Goal: Check status: Check status

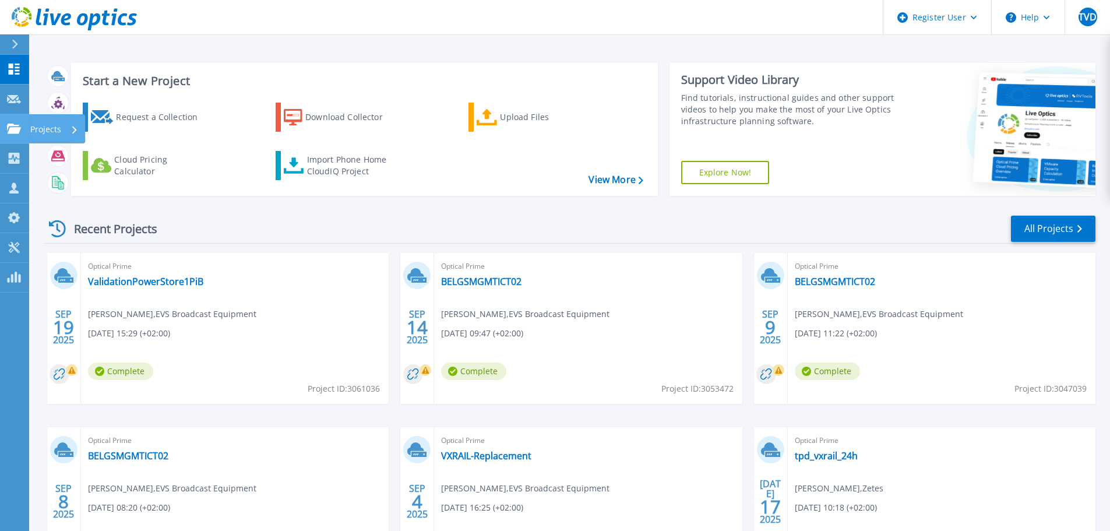
click at [38, 126] on p "Projects" at bounding box center [45, 129] width 31 height 30
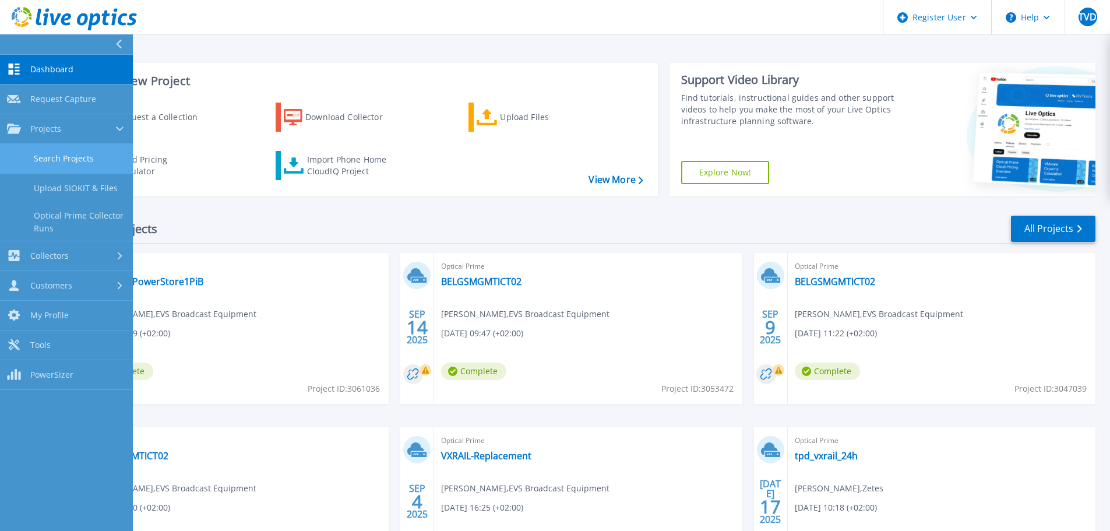
click at [85, 159] on link "Search Projects" at bounding box center [66, 159] width 133 height 30
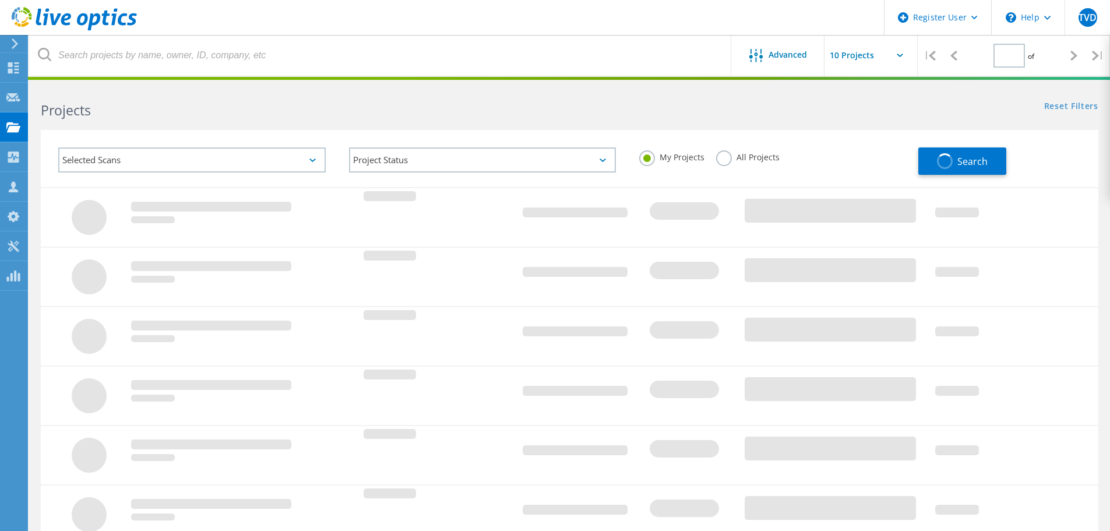
type input "1"
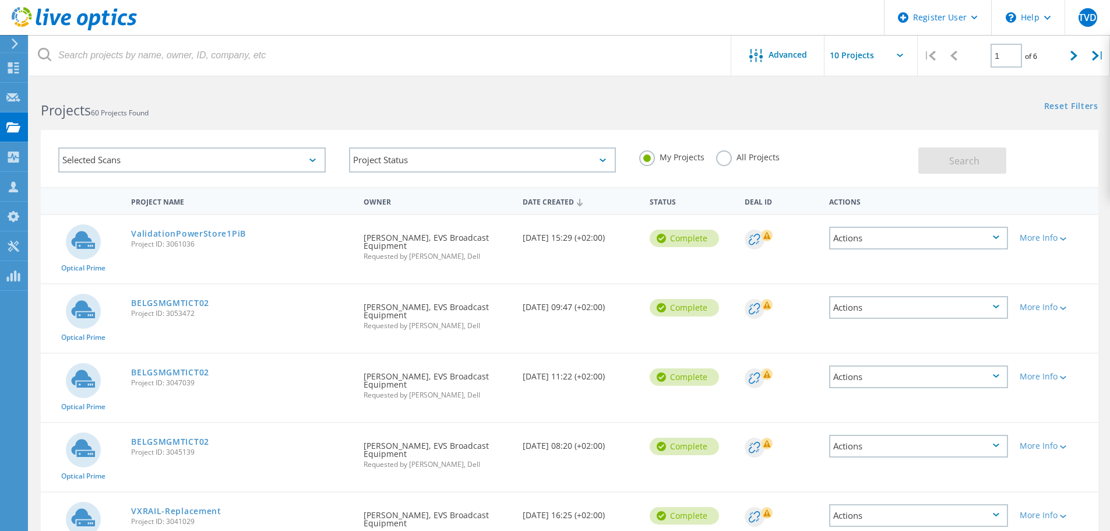
click at [294, 164] on div "Selected Scans" at bounding box center [192, 159] width 268 height 25
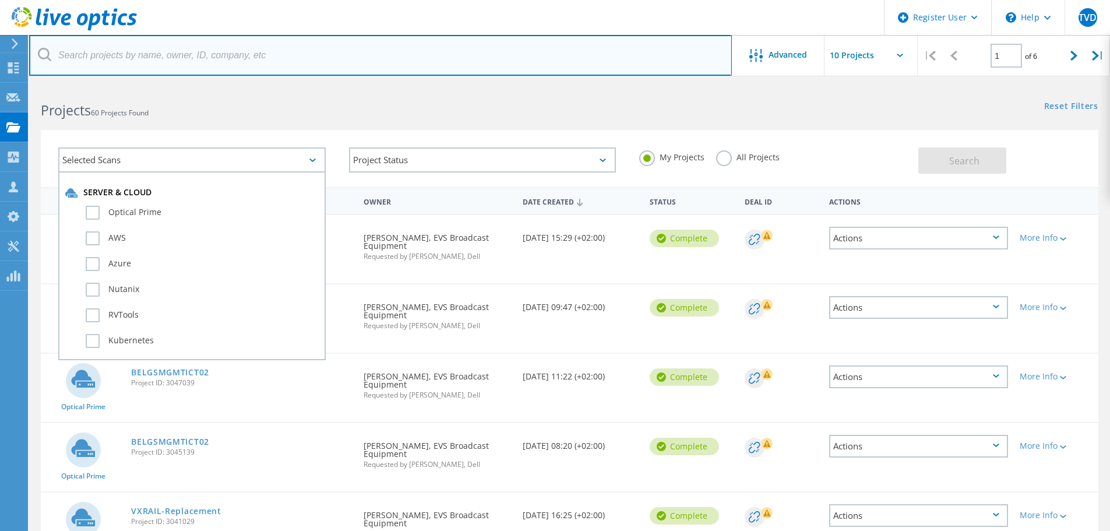
click at [251, 61] on input "text" at bounding box center [380, 55] width 703 height 41
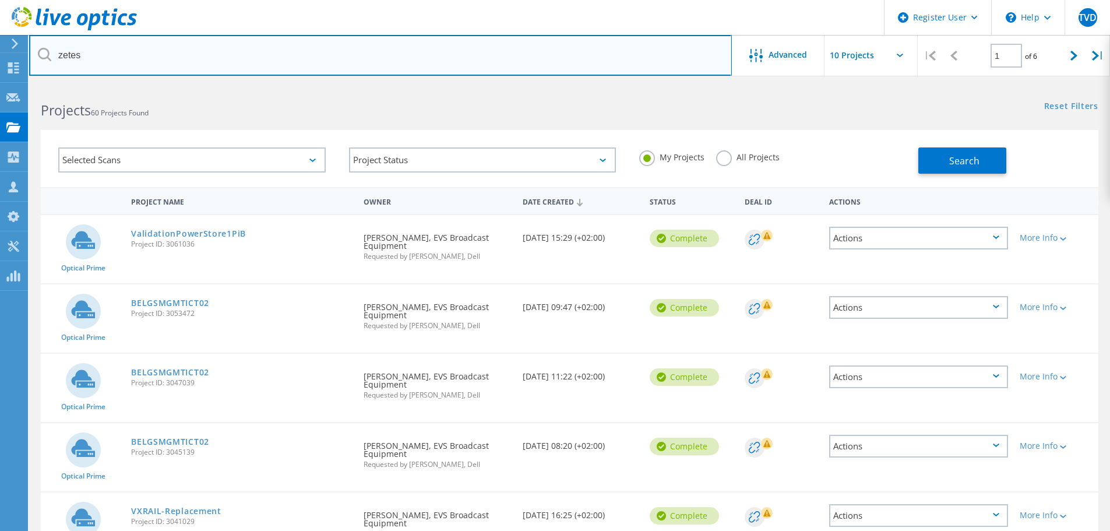
type input "zetes"
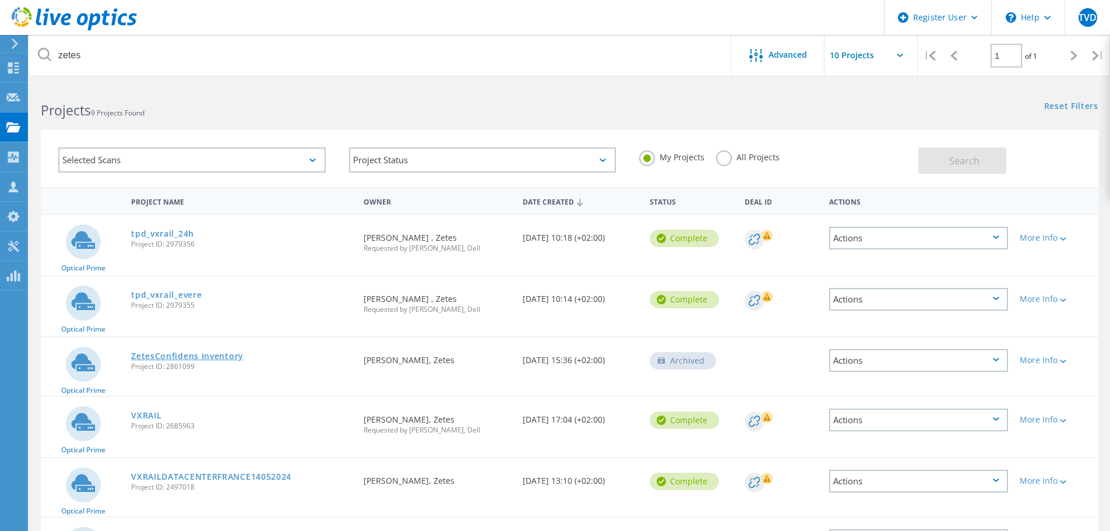
click at [227, 357] on link "ZetesConfidens Inventory" at bounding box center [187, 356] width 112 height 8
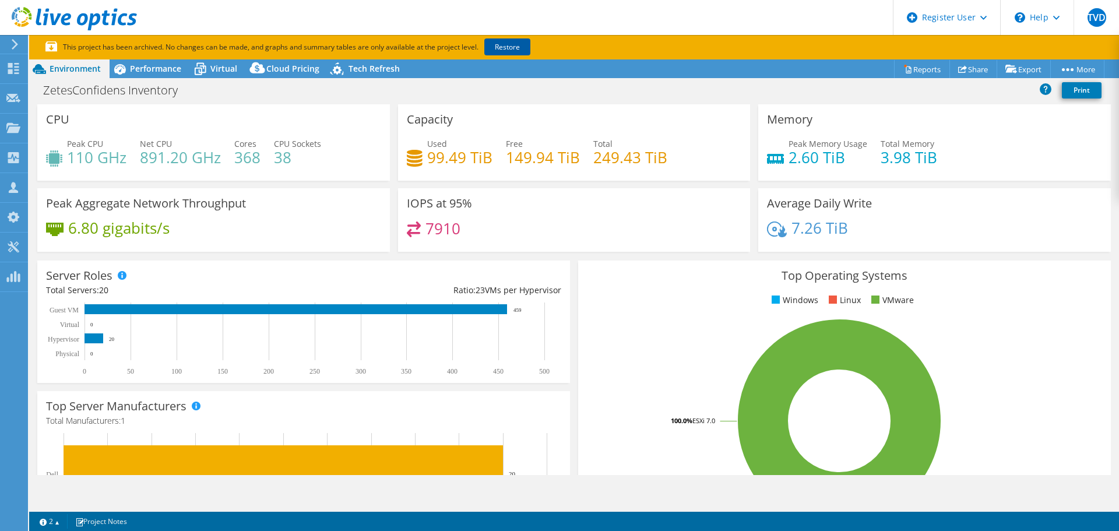
click at [497, 54] on link "Restore" at bounding box center [507, 46] width 46 height 17
click at [124, 69] on icon at bounding box center [120, 69] width 12 height 10
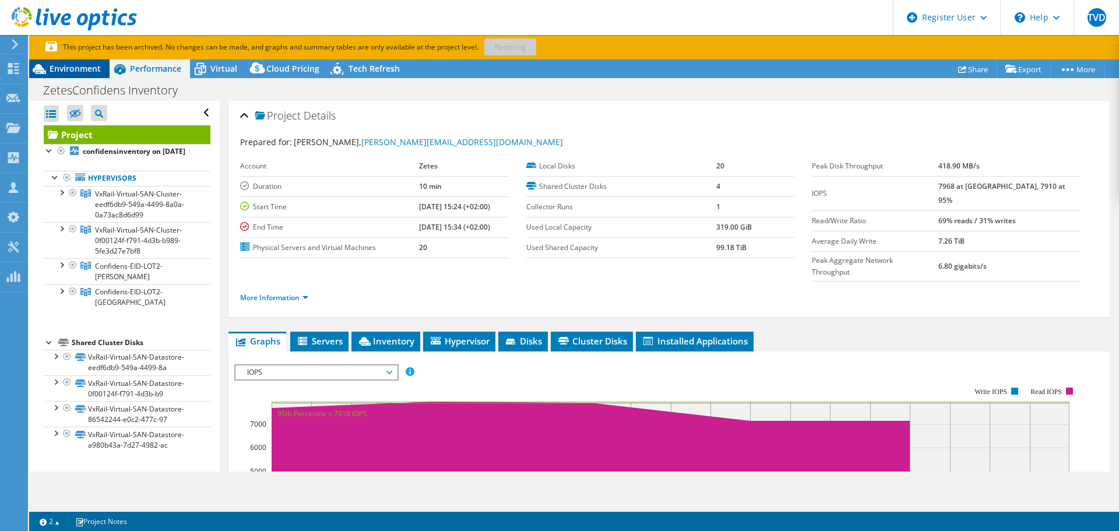
click at [70, 71] on span "Environment" at bounding box center [75, 68] width 51 height 11
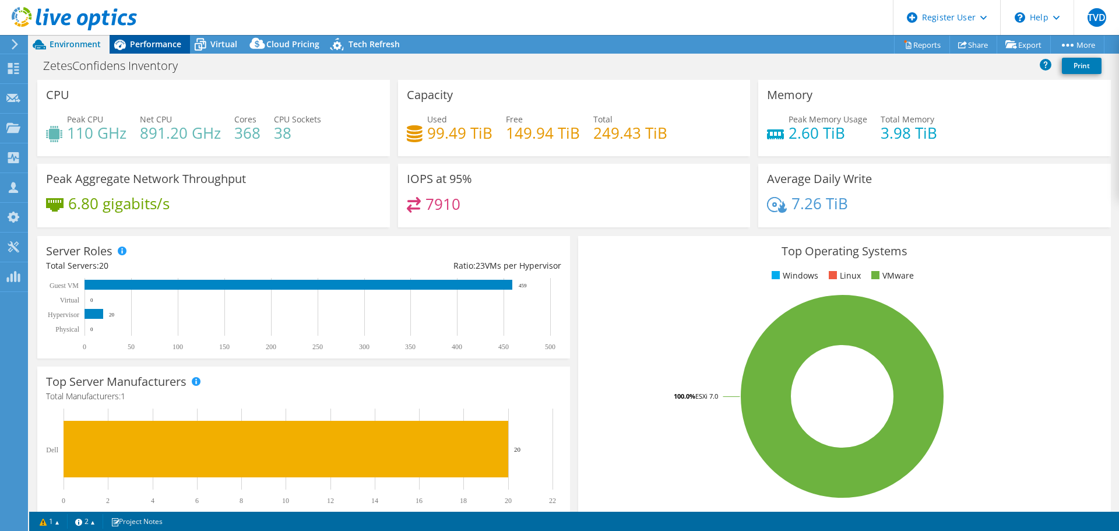
click at [149, 49] on span "Performance" at bounding box center [155, 43] width 51 height 11
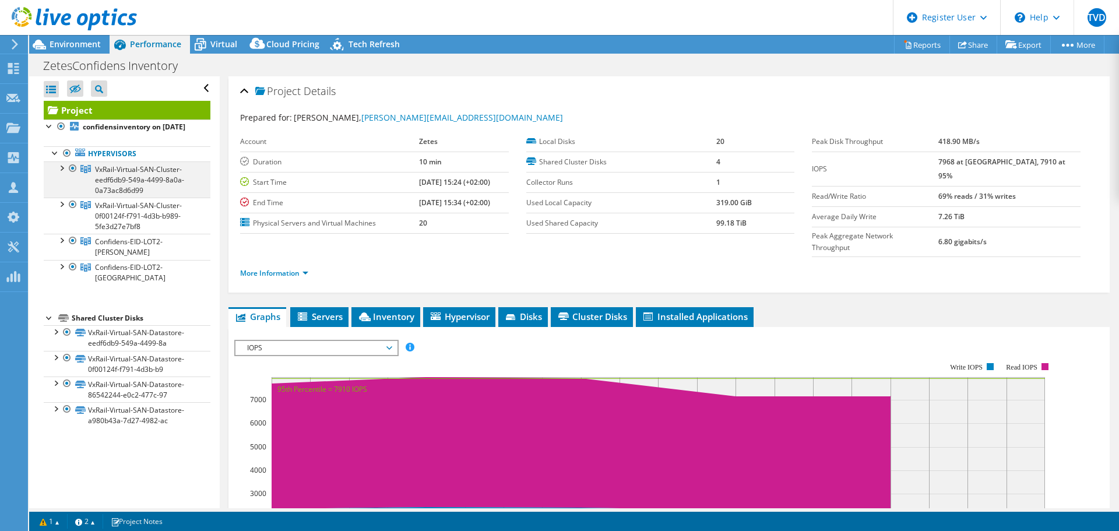
click at [61, 173] on div at bounding box center [61, 167] width 12 height 12
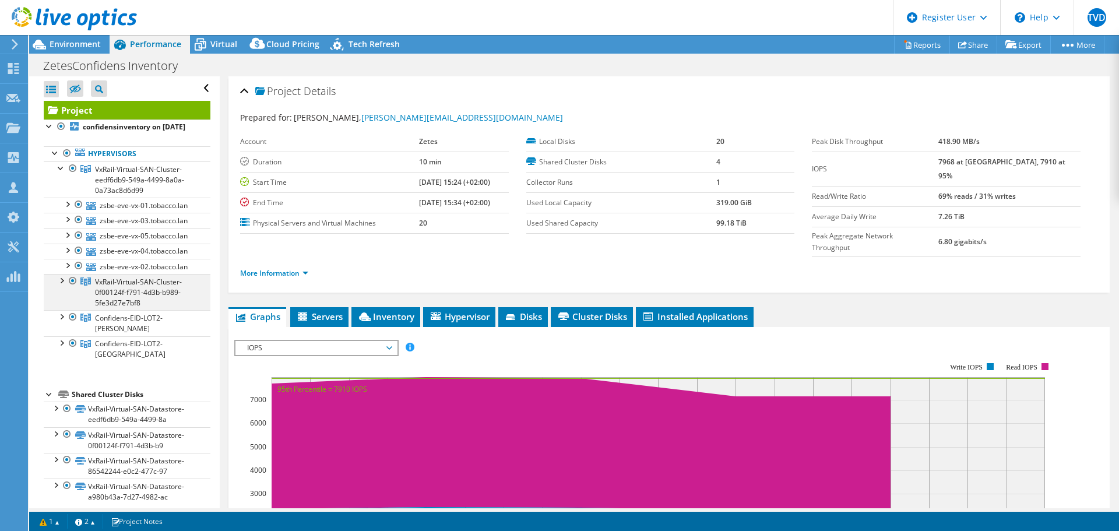
click at [56, 286] on div at bounding box center [61, 280] width 12 height 12
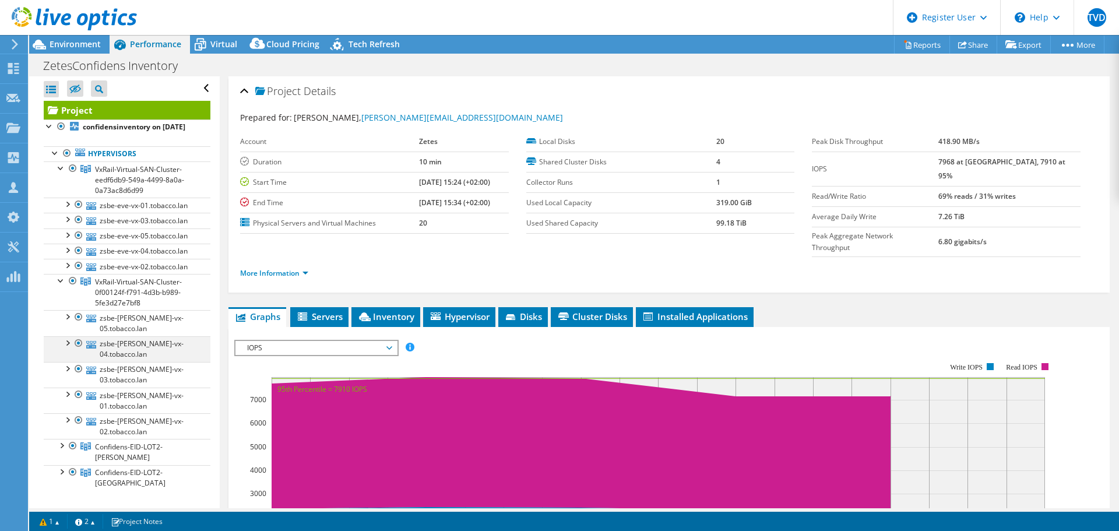
scroll to position [64, 0]
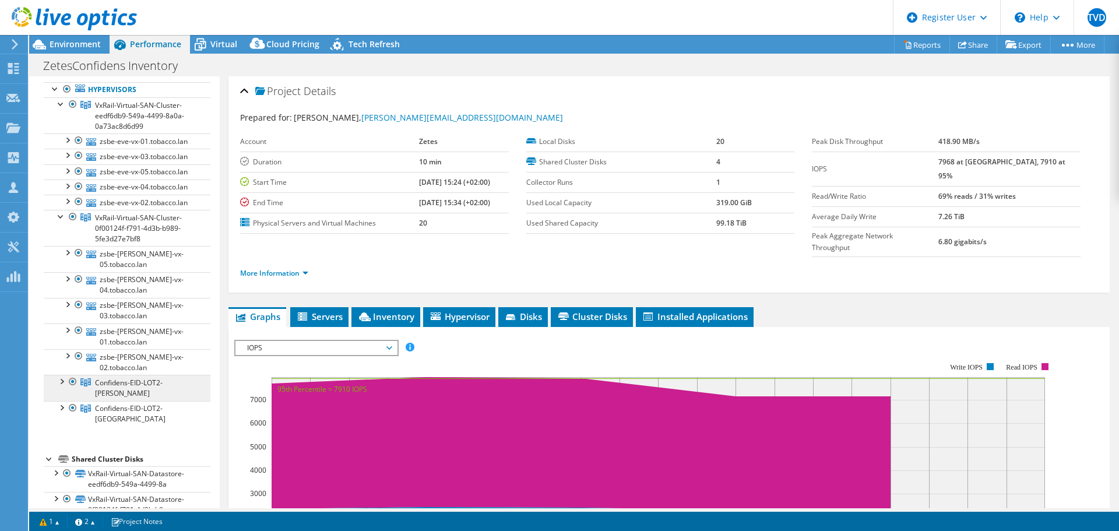
click at [66, 400] on link "Confidens-EID-LOT2-Evere" at bounding box center [127, 388] width 167 height 26
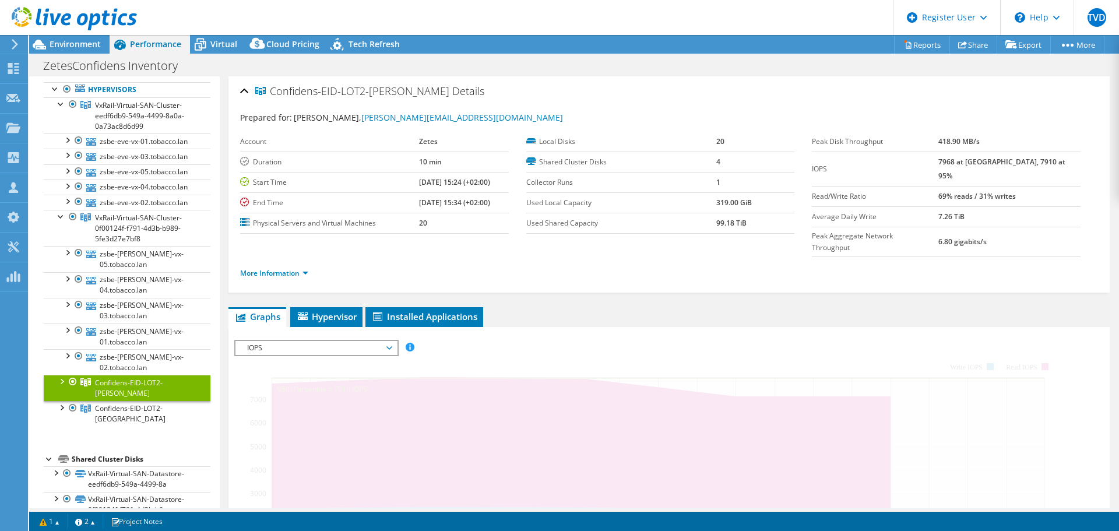
click at [63, 386] on div at bounding box center [61, 381] width 12 height 12
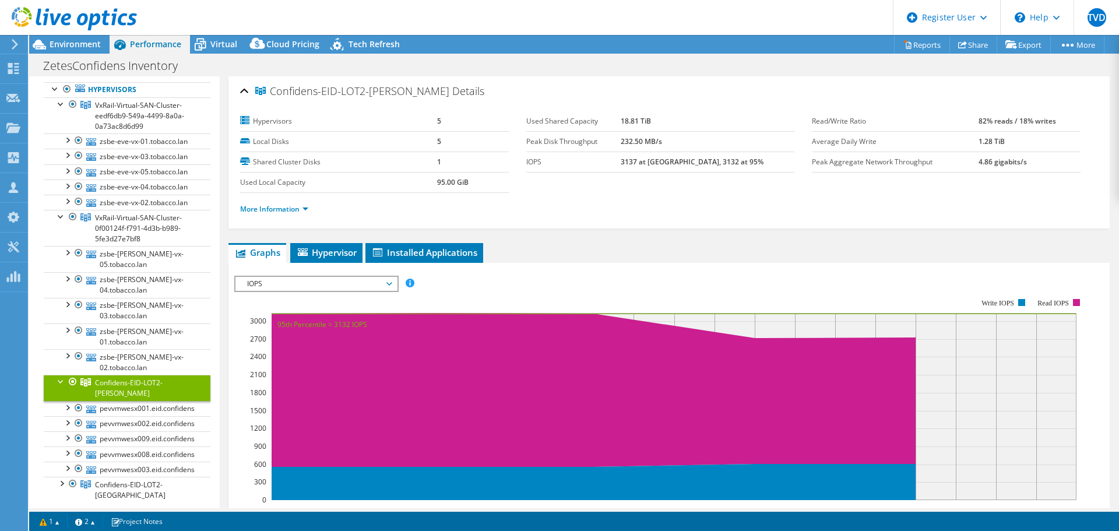
click at [73, 389] on div at bounding box center [73, 382] width 12 height 14
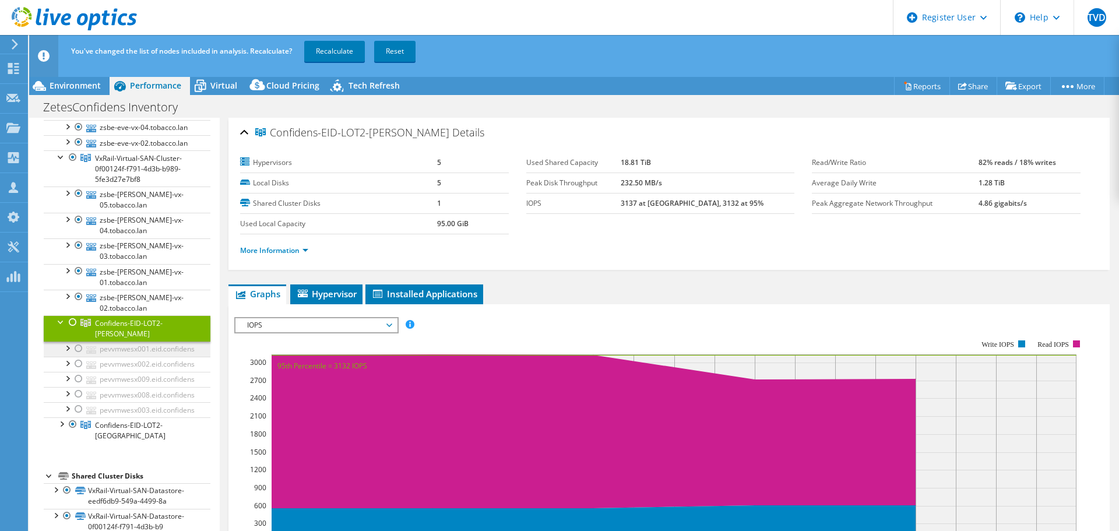
scroll to position [166, 0]
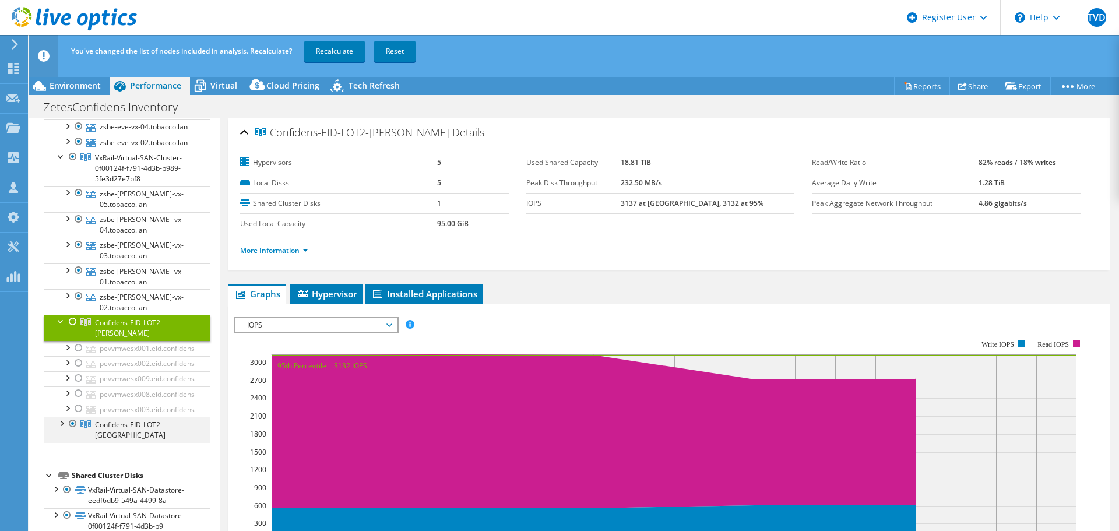
click at [74, 424] on div at bounding box center [73, 424] width 12 height 14
click at [57, 326] on div at bounding box center [61, 321] width 12 height 12
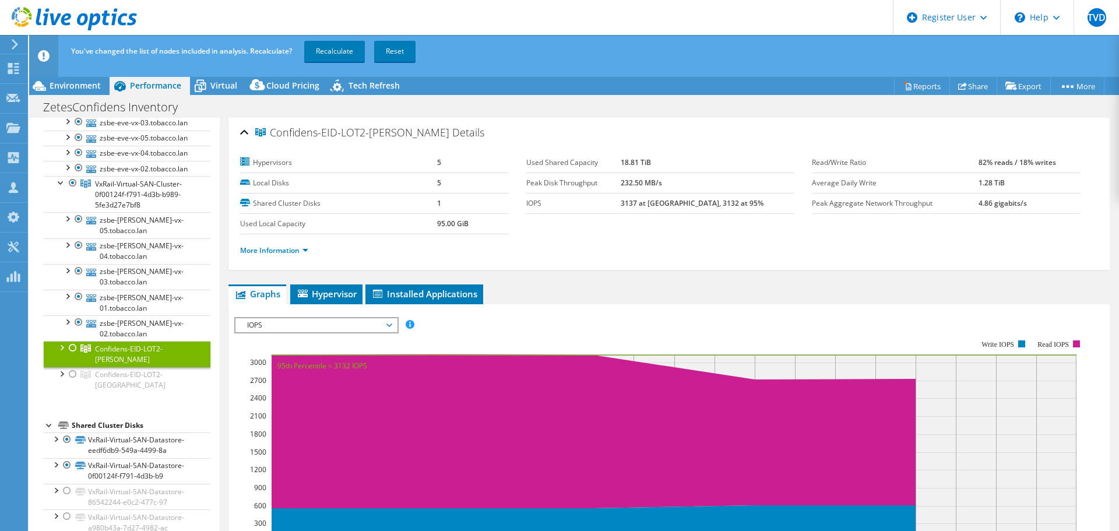
scroll to position [0, 0]
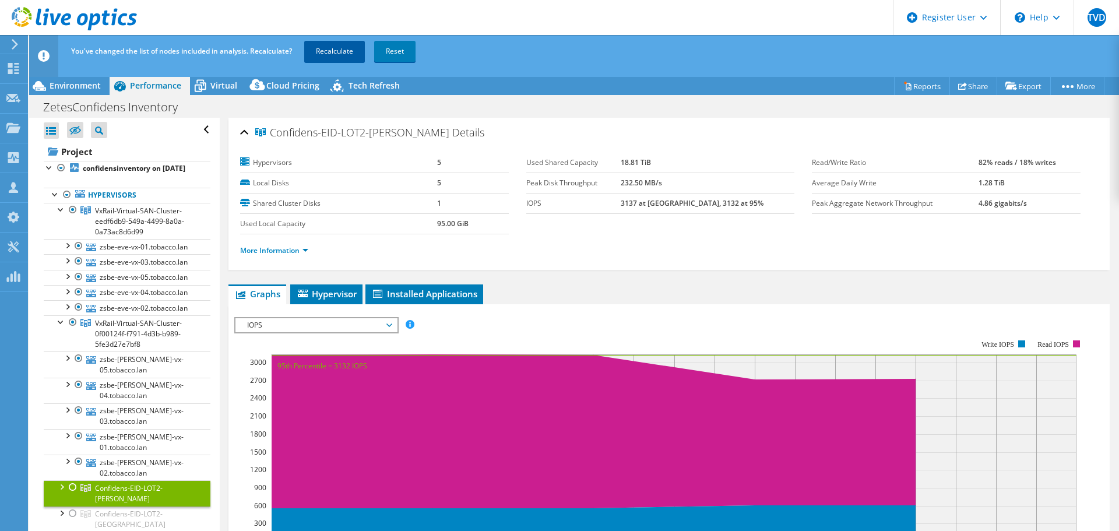
click at [331, 57] on link "Recalculate" at bounding box center [334, 51] width 61 height 21
